Goal: Information Seeking & Learning: Learn about a topic

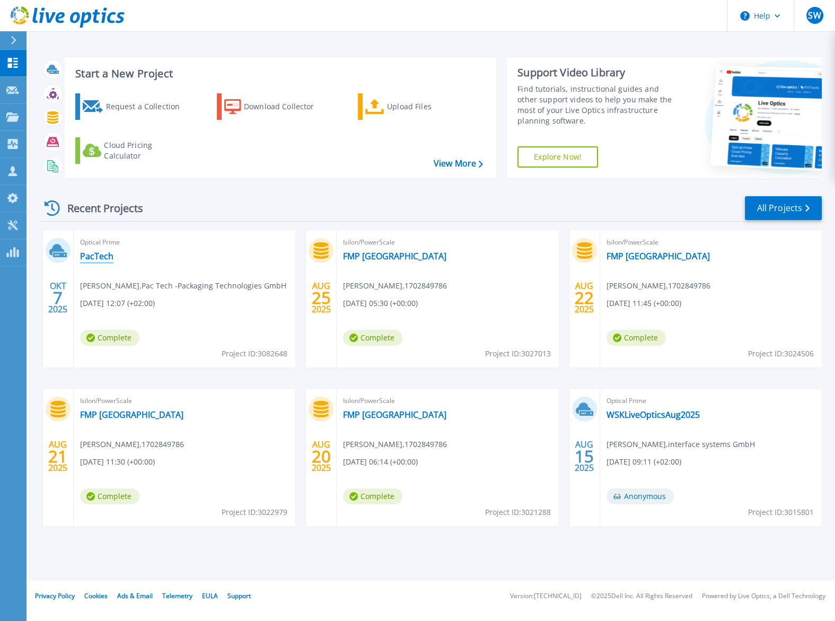
click at [114, 255] on link "PacTech" at bounding box center [96, 256] width 33 height 11
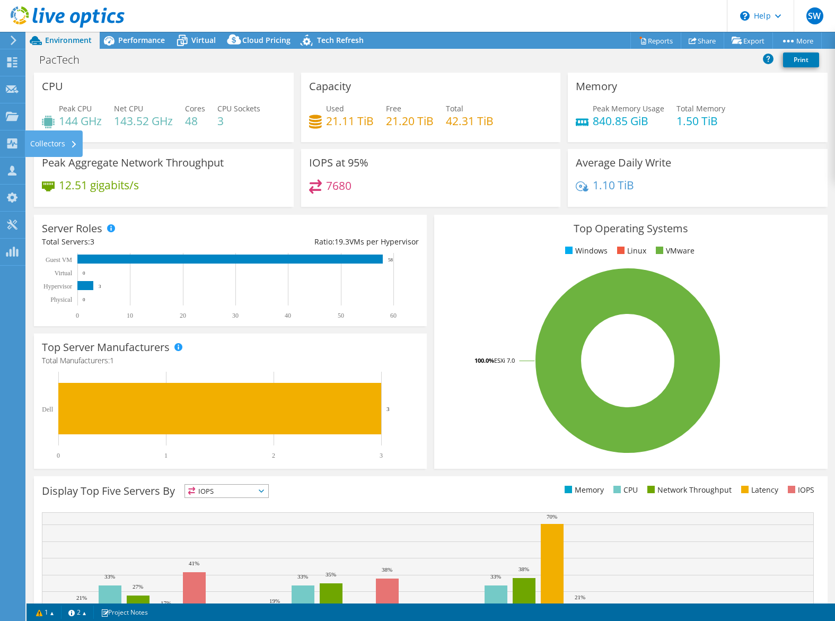
select select "USD"
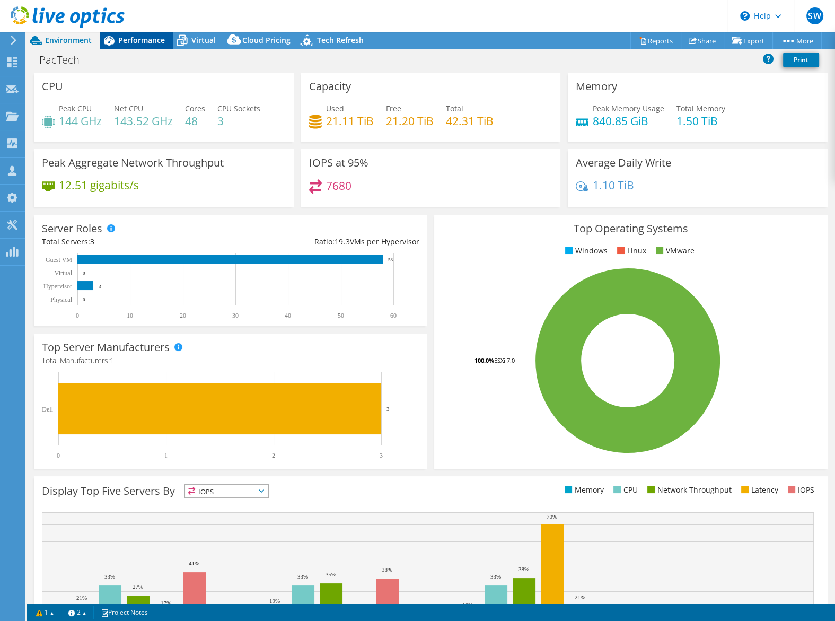
click at [128, 34] on div "Performance" at bounding box center [136, 40] width 73 height 17
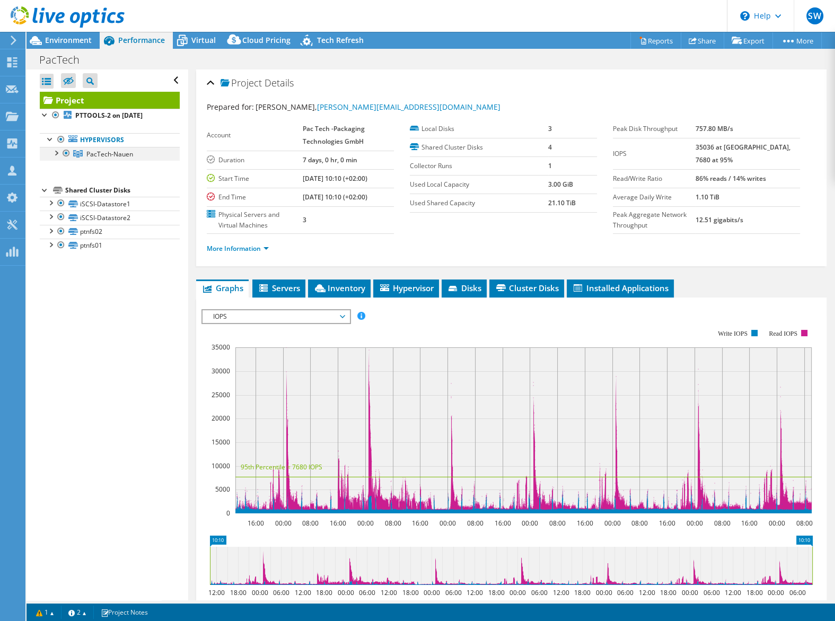
click at [58, 154] on div at bounding box center [55, 152] width 11 height 11
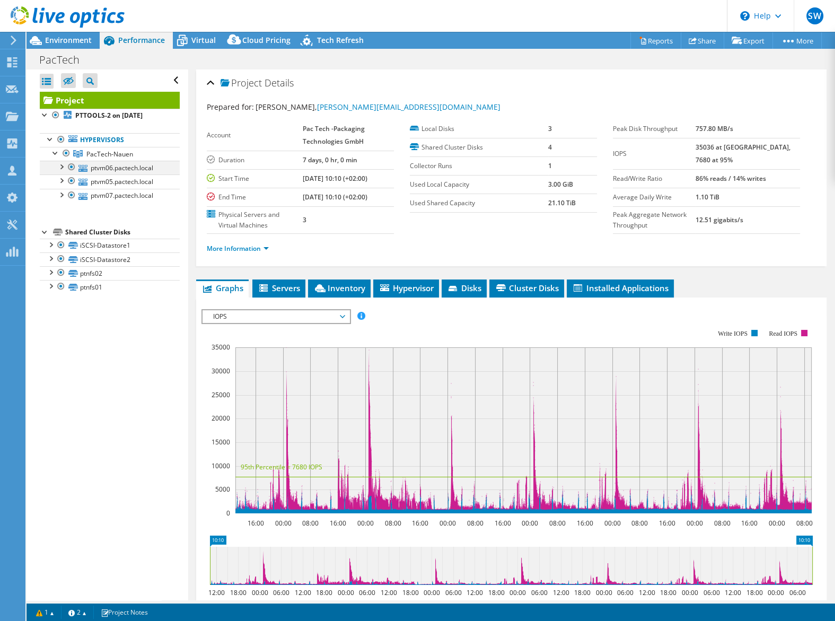
click at [59, 169] on div at bounding box center [61, 166] width 11 height 11
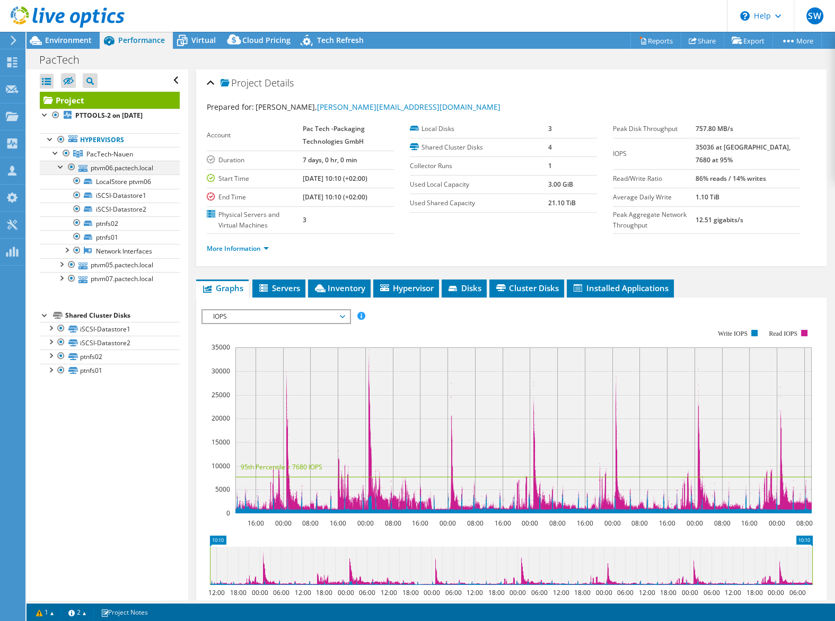
click at [59, 169] on div at bounding box center [61, 166] width 11 height 11
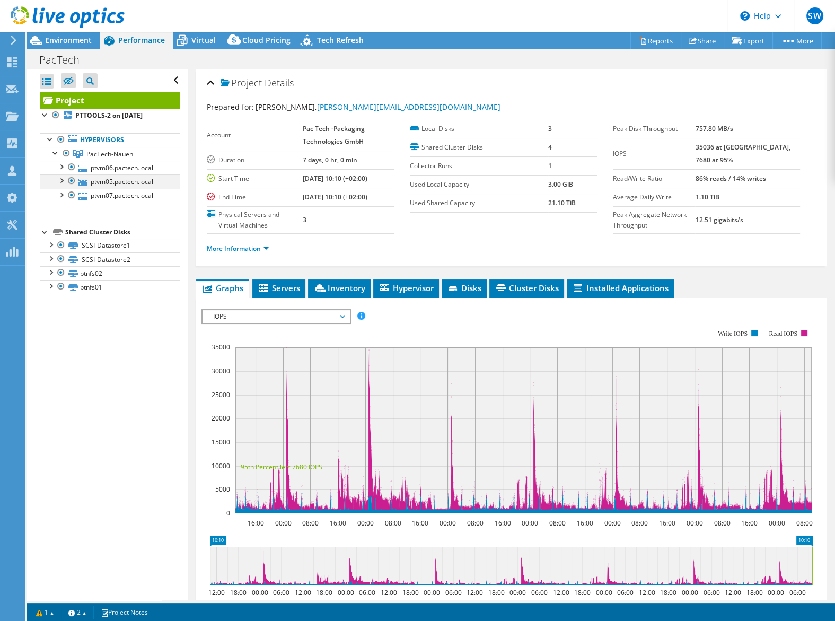
click at [64, 181] on div at bounding box center [61, 180] width 11 height 11
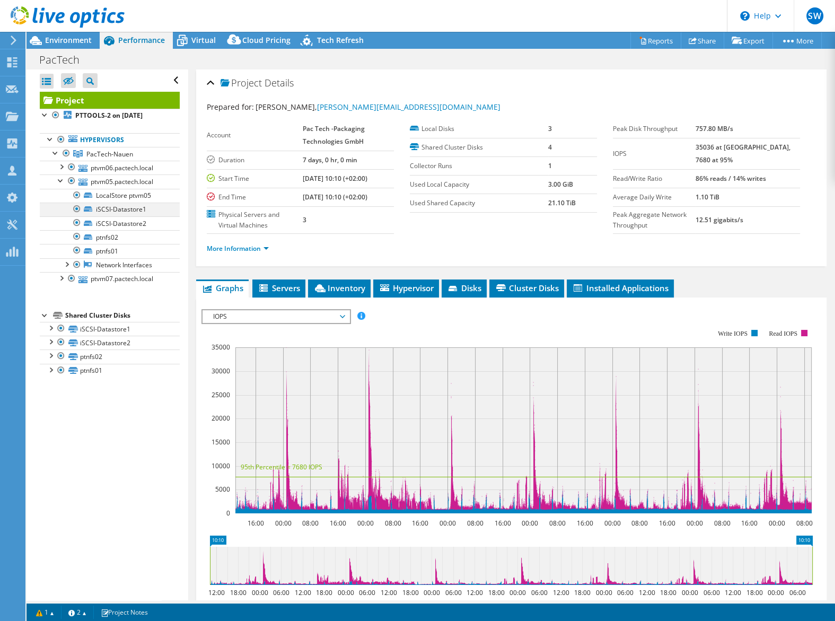
click at [77, 207] on div at bounding box center [77, 209] width 11 height 13
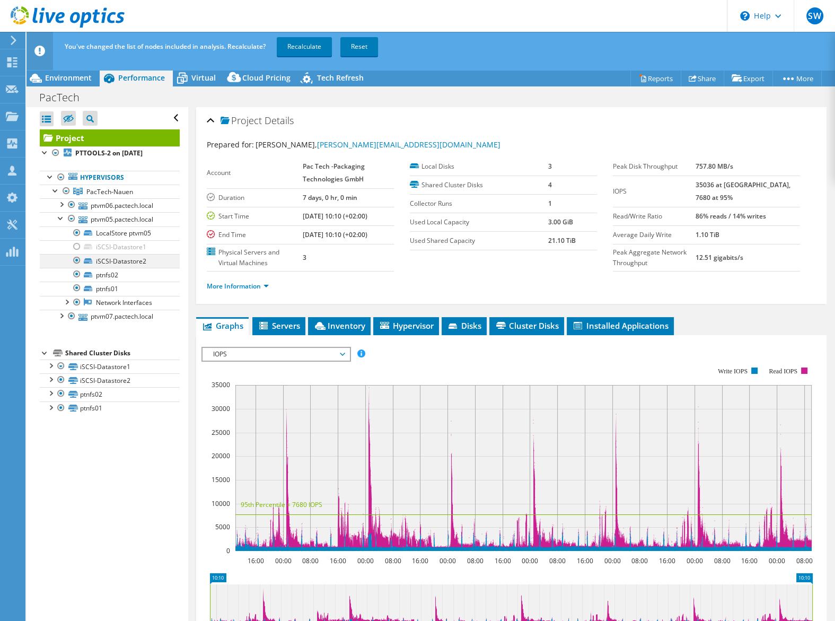
click at [79, 259] on div at bounding box center [77, 260] width 11 height 13
click at [62, 219] on div at bounding box center [61, 217] width 11 height 11
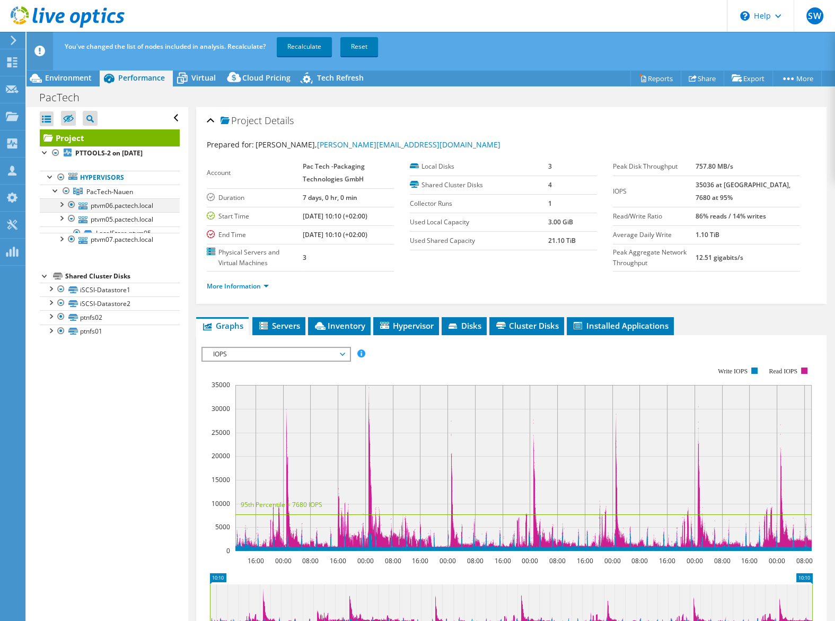
click at [64, 204] on div at bounding box center [61, 203] width 11 height 11
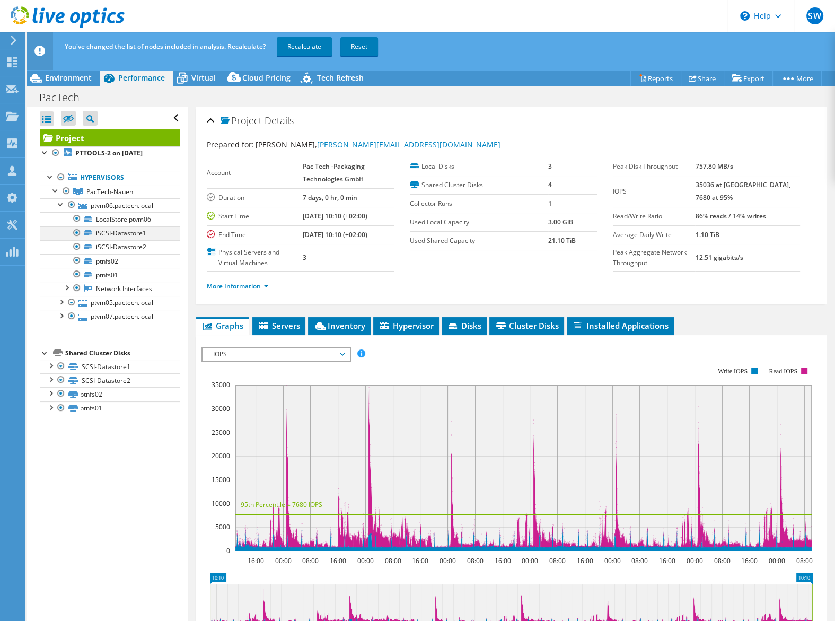
click at [73, 236] on div at bounding box center [77, 232] width 11 height 13
click at [79, 248] on div at bounding box center [77, 246] width 11 height 13
click at [62, 205] on div at bounding box center [61, 203] width 11 height 11
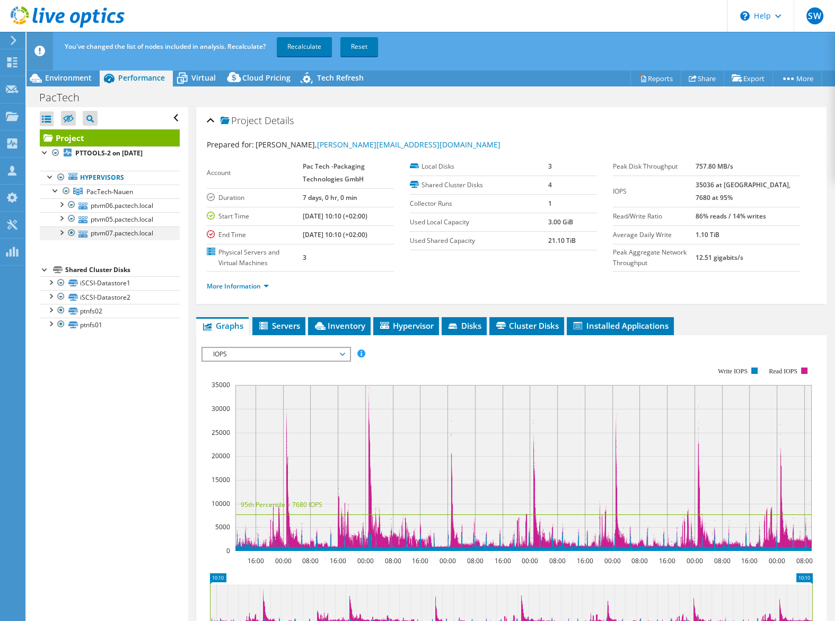
click at [58, 236] on div at bounding box center [61, 231] width 11 height 11
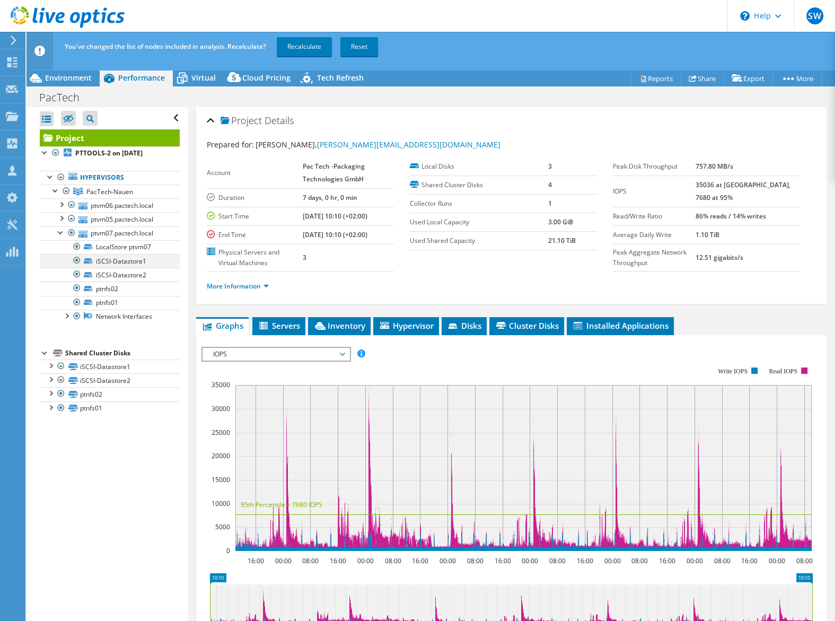
click at [80, 260] on div at bounding box center [77, 260] width 11 height 13
click at [81, 270] on div at bounding box center [77, 274] width 11 height 13
click at [61, 236] on div at bounding box center [61, 231] width 11 height 11
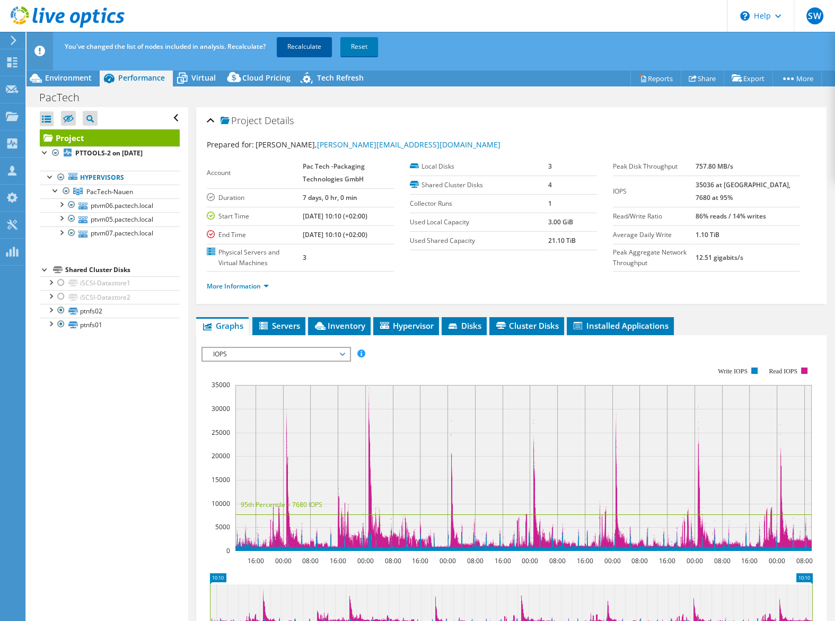
click at [321, 50] on link "Recalculate" at bounding box center [304, 46] width 55 height 19
click at [57, 191] on div at bounding box center [55, 190] width 11 height 11
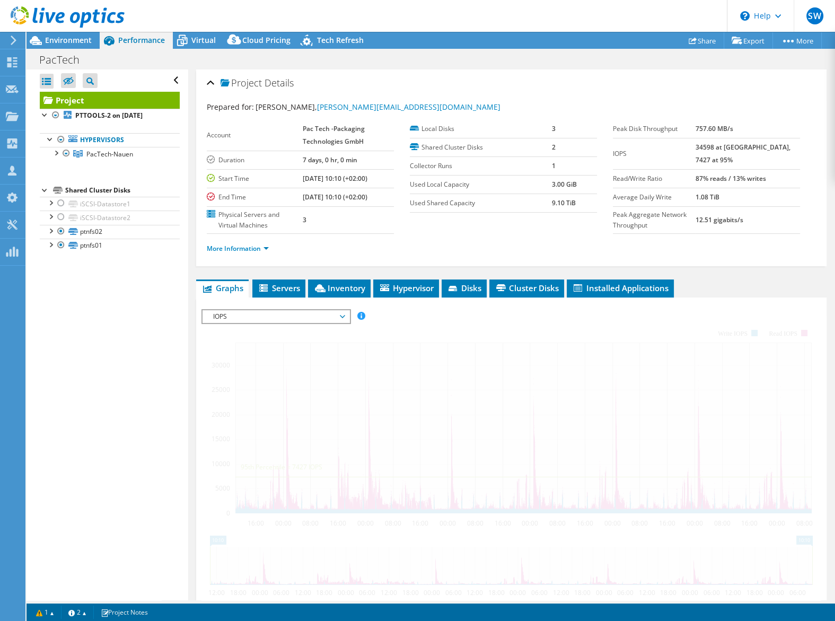
click at [57, 155] on div at bounding box center [55, 152] width 11 height 11
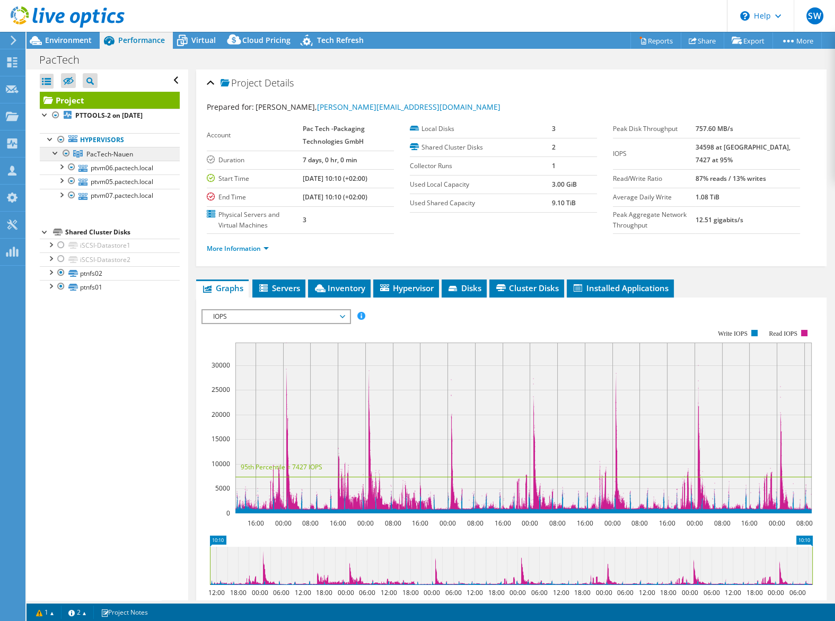
click at [121, 149] on link "PacTech-Nauen" at bounding box center [110, 154] width 140 height 14
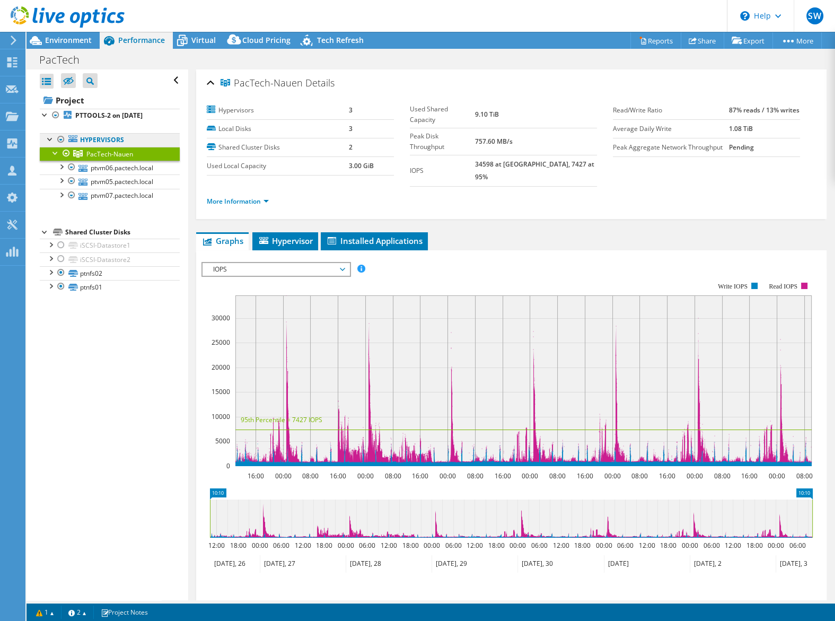
click at [105, 136] on link "Hypervisors" at bounding box center [110, 140] width 140 height 14
click at [124, 140] on link "Hypervisors" at bounding box center [110, 140] width 140 height 14
click at [153, 121] on link "PTTOOLS-2 on [DATE]" at bounding box center [110, 116] width 140 height 14
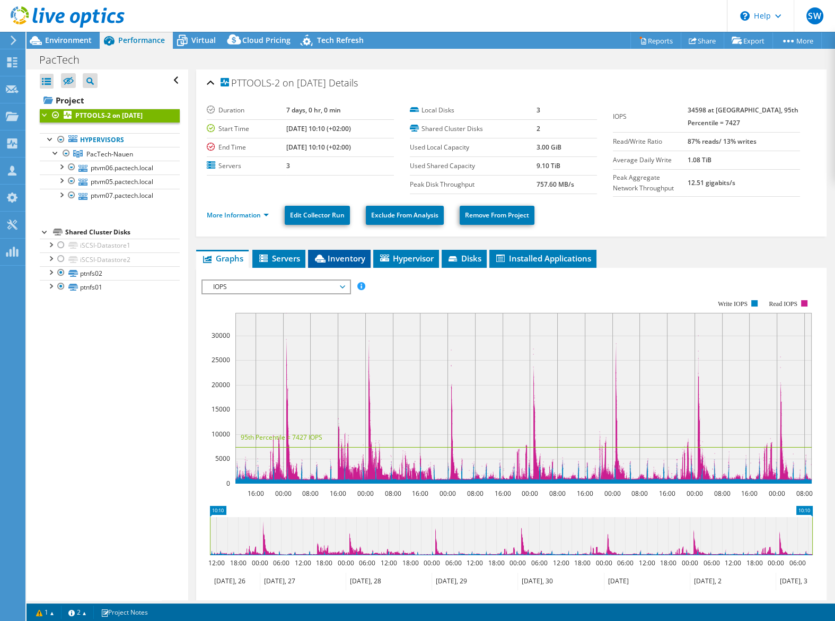
click at [329, 259] on span "Inventory" at bounding box center [339, 258] width 52 height 11
